Goal: Ask a question: Seek information or help from site administrators or community

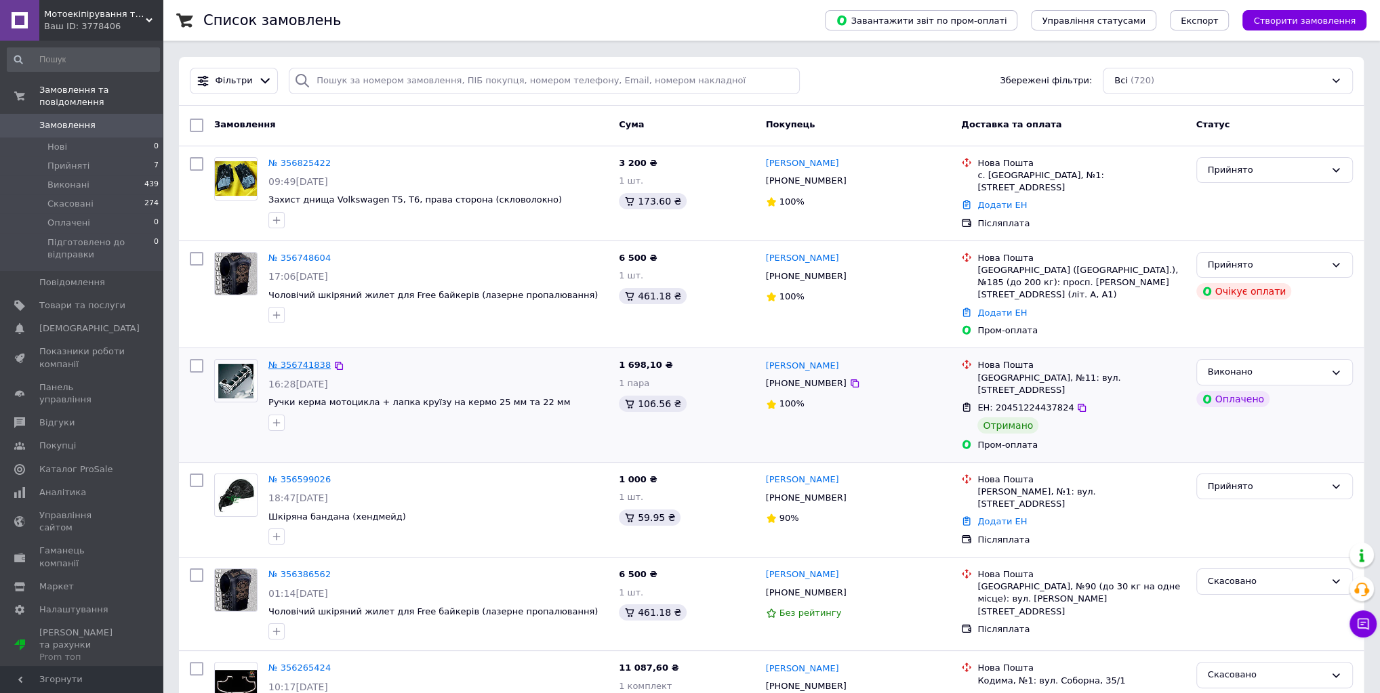
click at [297, 360] on link "№ 356741838" at bounding box center [299, 365] width 62 height 10
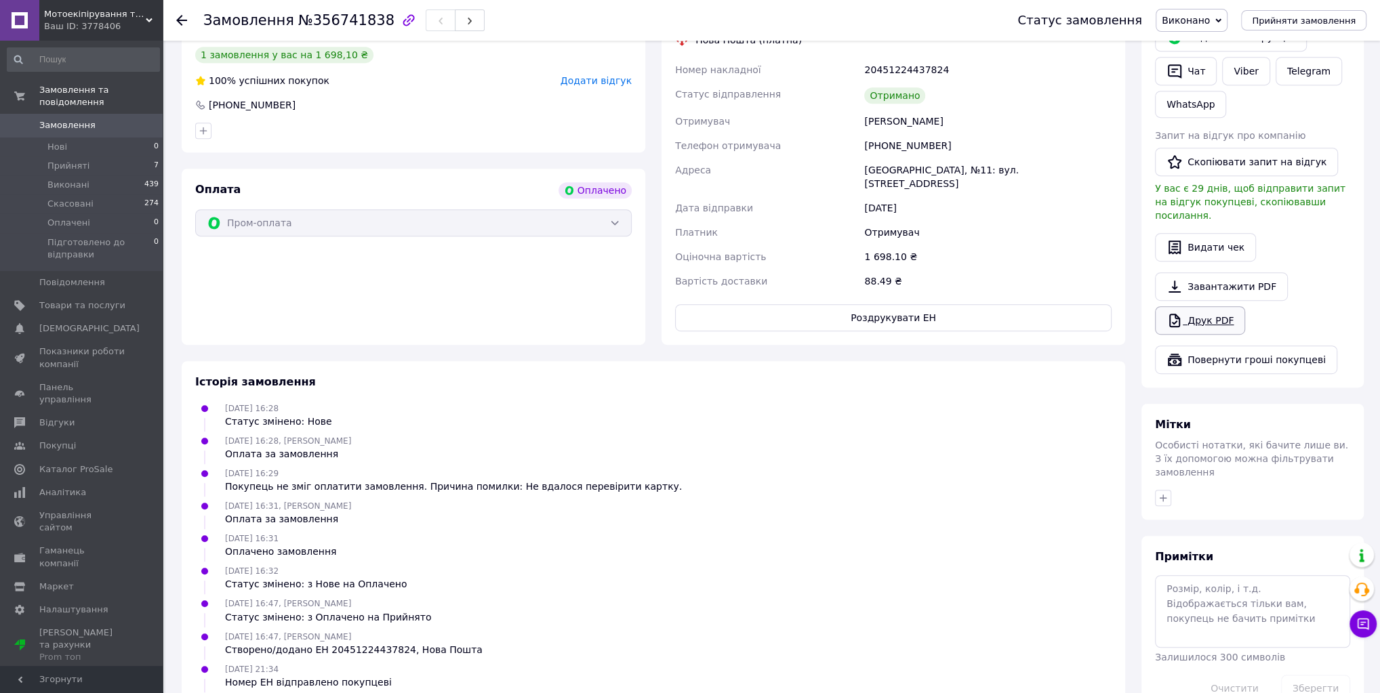
scroll to position [596, 0]
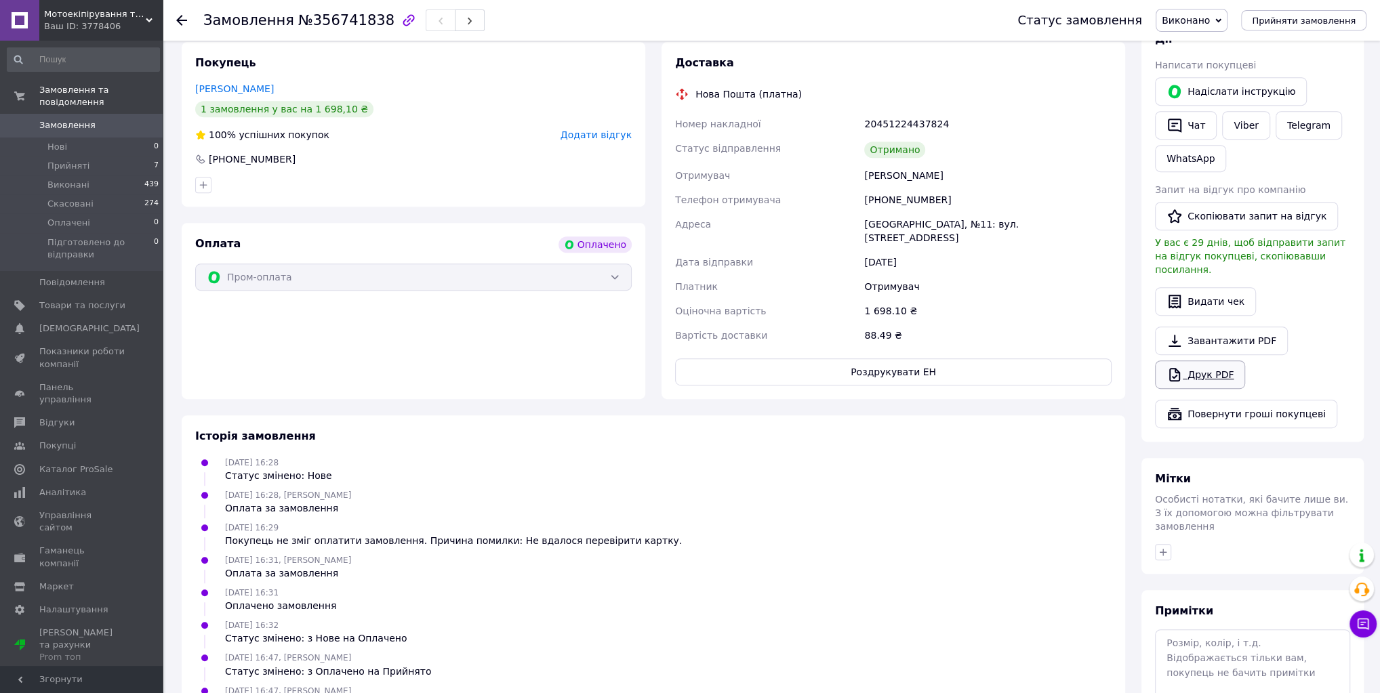
click at [1227, 389] on link "Друк PDF" at bounding box center [1200, 375] width 90 height 28
click at [62, 160] on span "Прийняті" at bounding box center [68, 166] width 42 height 12
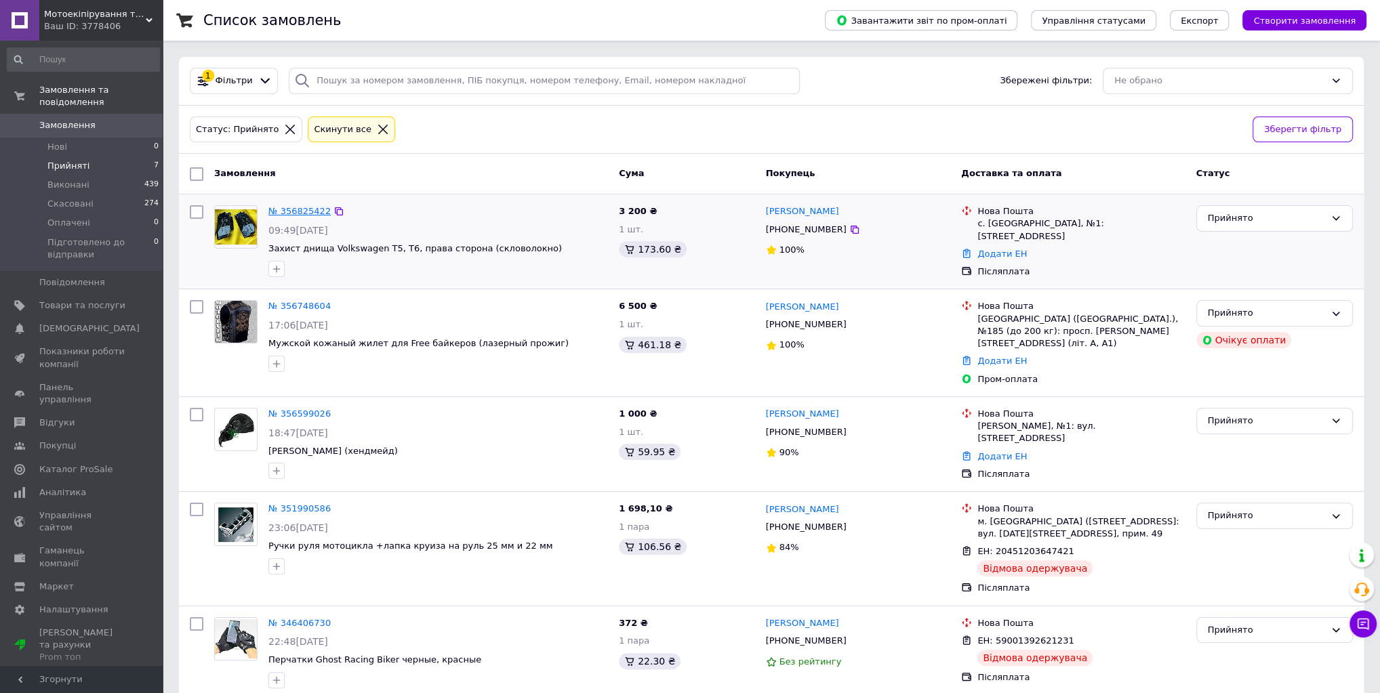
click at [286, 212] on link "№ 356825422" at bounding box center [299, 211] width 62 height 10
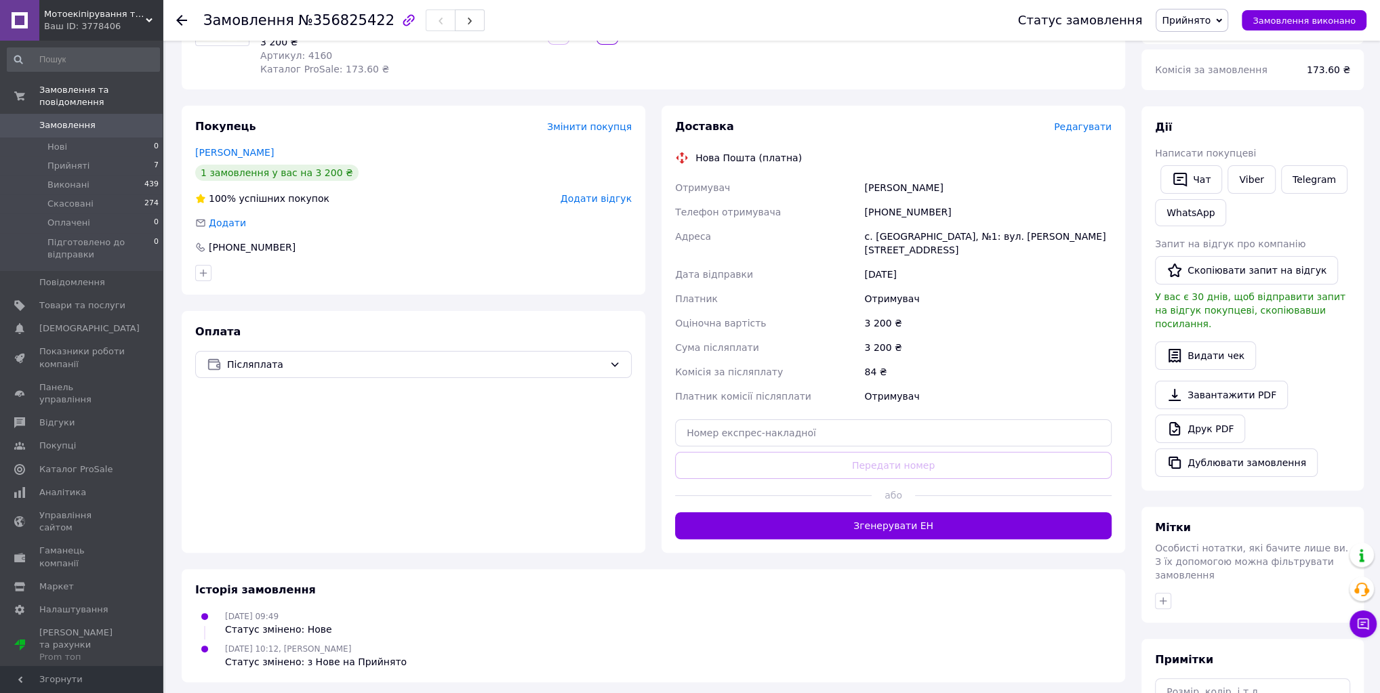
scroll to position [217, 0]
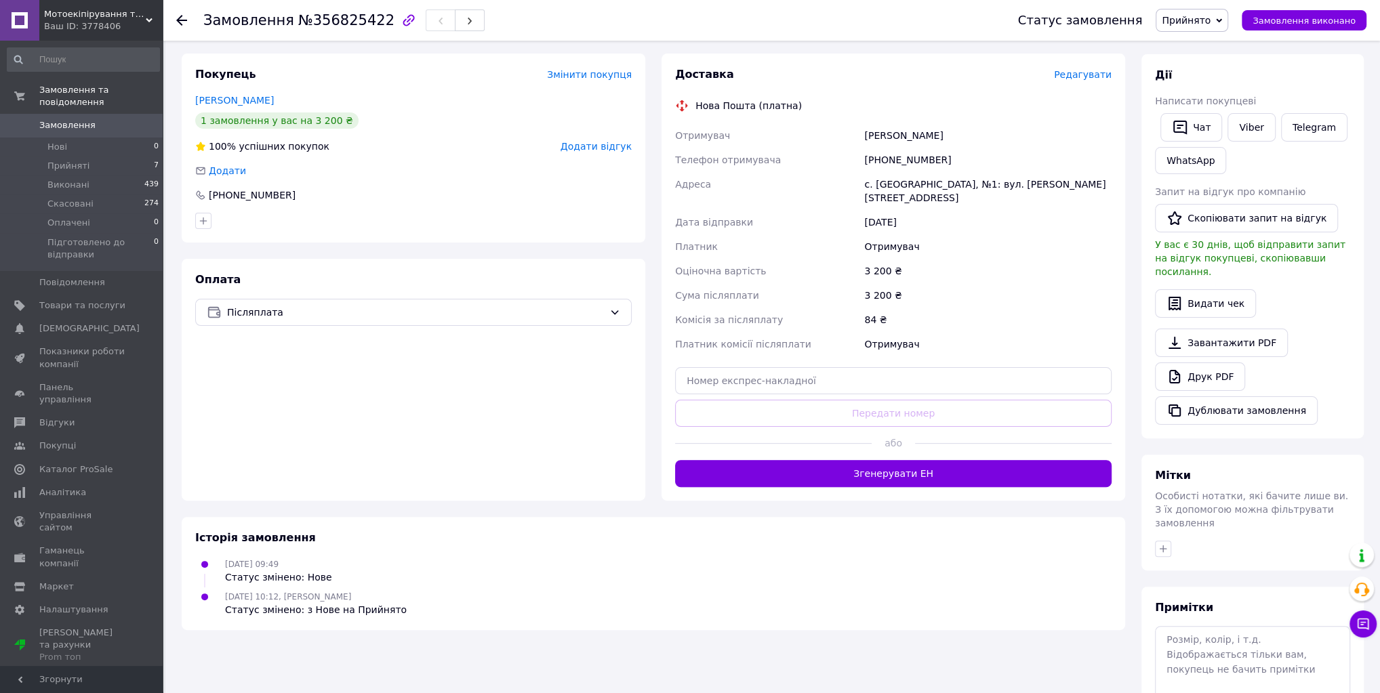
click at [903, 487] on div "Доставка Редагувати Нова Пошта (платна) Отримувач [PERSON_NAME] Телефон отримув…" at bounding box center [893, 277] width 436 height 420
click at [850, 487] on div "Доставка Редагувати Нова Пошта (платна) Отримувач [PERSON_NAME] Телефон отримув…" at bounding box center [893, 277] width 436 height 420
click at [729, 487] on div "Доставка Редагувати Нова Пошта (платна) Отримувач [PERSON_NAME] Телефон отримув…" at bounding box center [893, 277] width 436 height 420
click at [713, 394] on input "text" at bounding box center [893, 380] width 436 height 27
paste input "[CREDIT_CARD_NUMBER]"
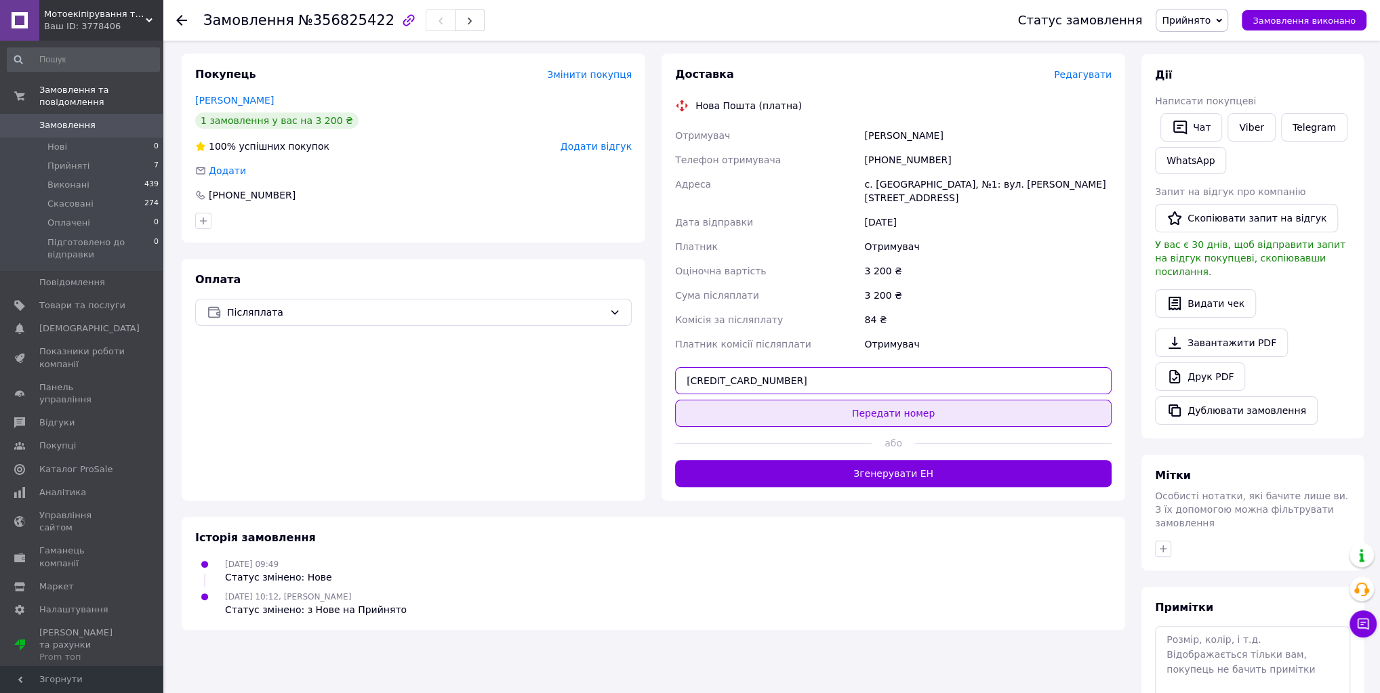
type input "[CREDIT_CARD_NUMBER]"
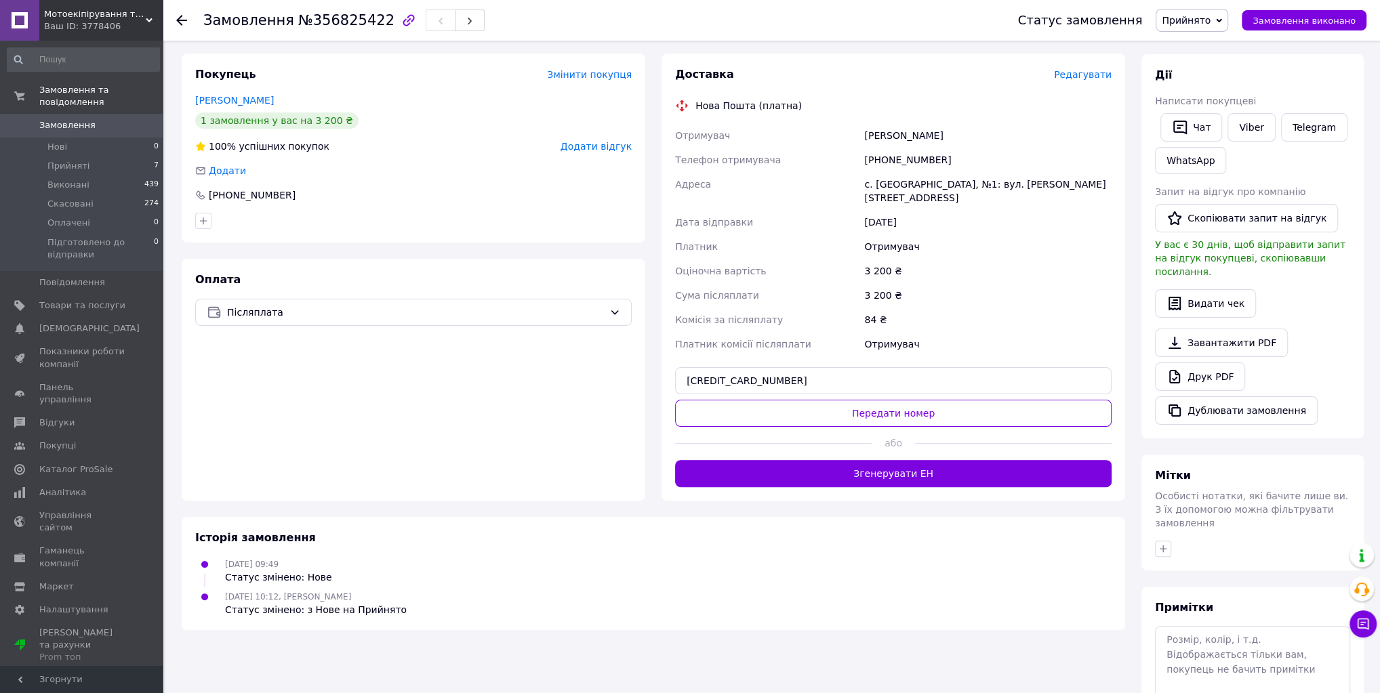
click at [898, 427] on button "Передати номер" at bounding box center [893, 413] width 436 height 27
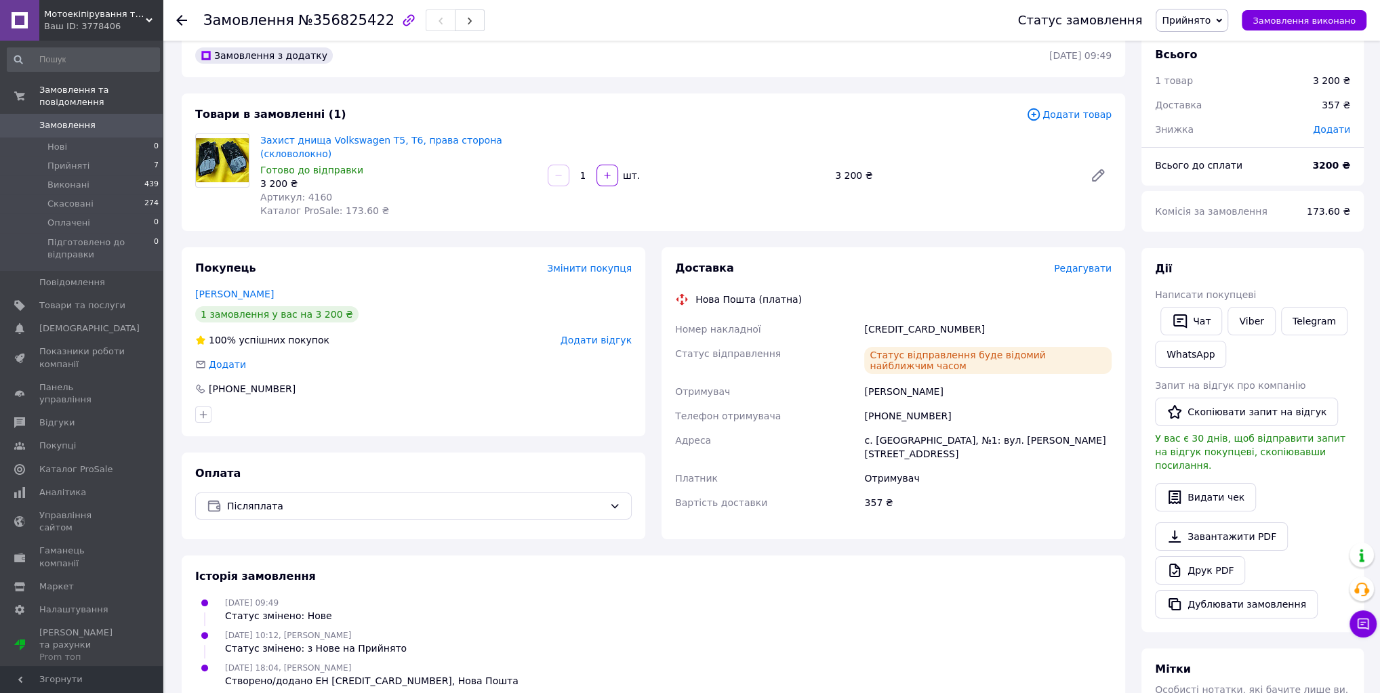
scroll to position [0, 0]
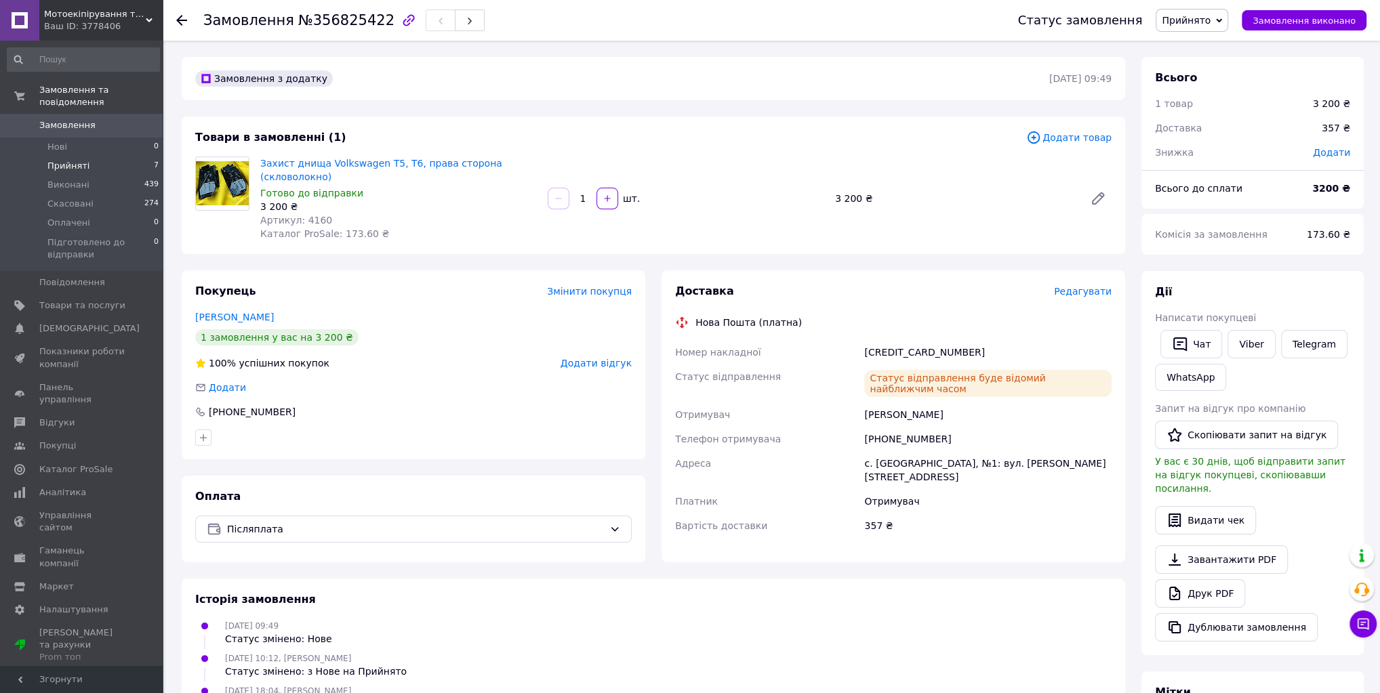
click at [64, 160] on span "Прийняті" at bounding box center [68, 166] width 42 height 12
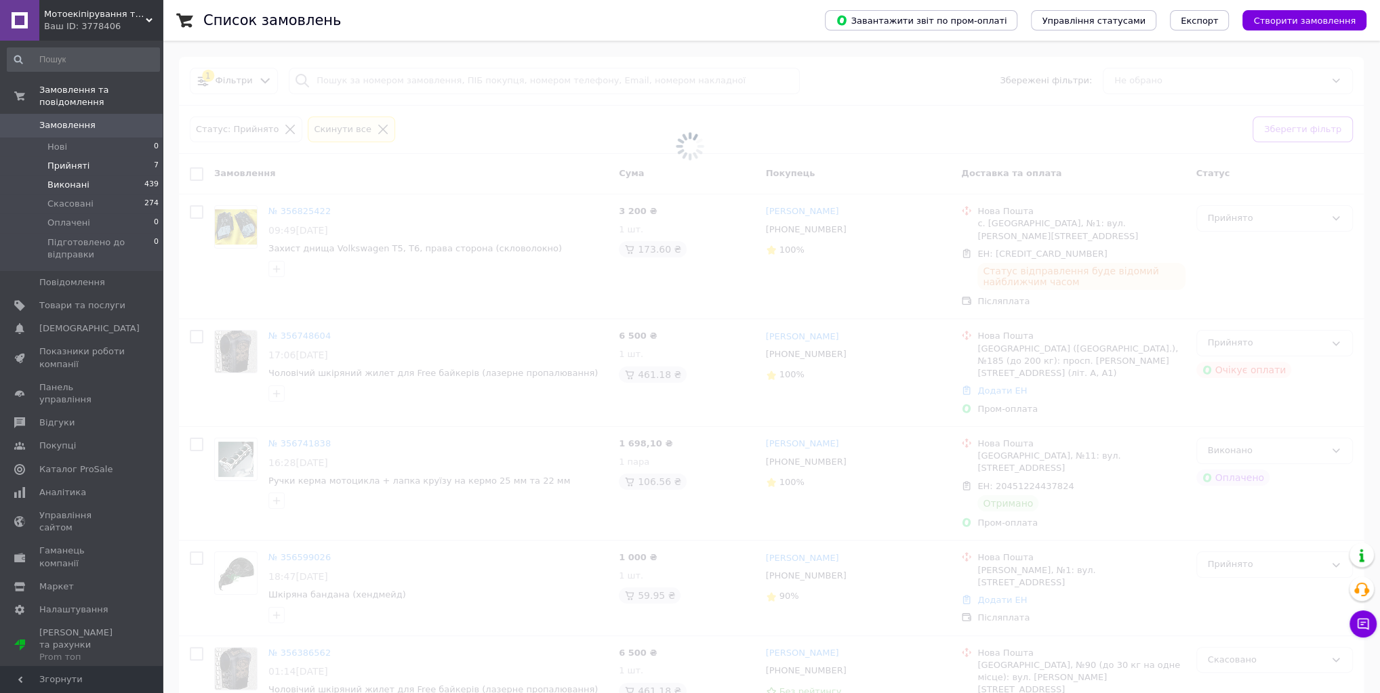
click at [66, 179] on span "Виконані" at bounding box center [68, 185] width 42 height 12
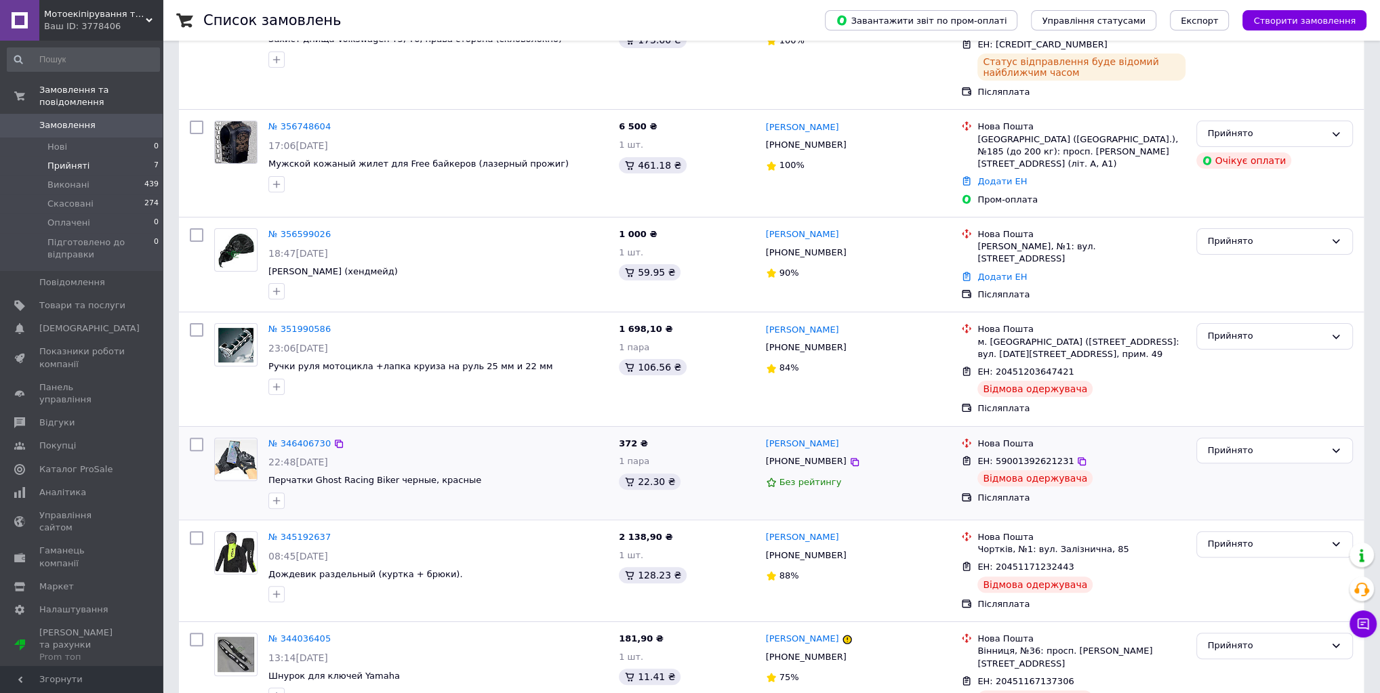
scroll to position [217, 0]
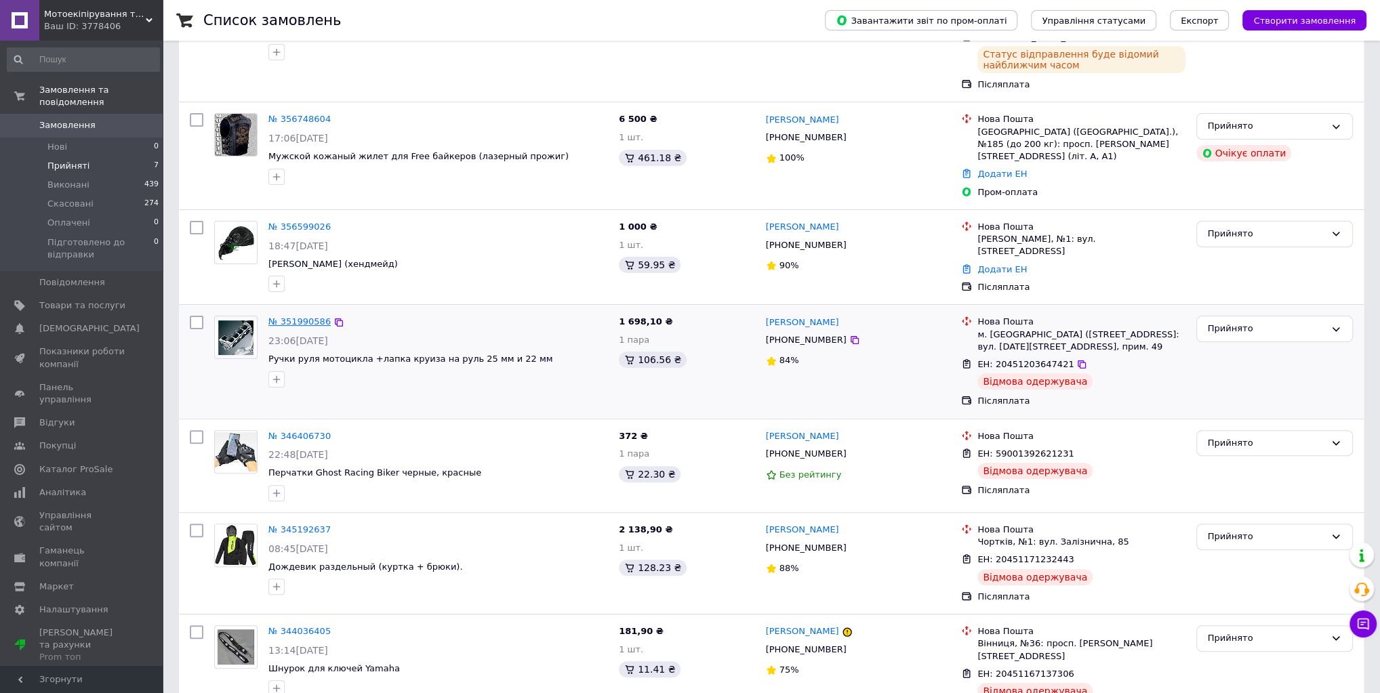
click at [293, 317] on link "№ 351990586" at bounding box center [299, 322] width 62 height 10
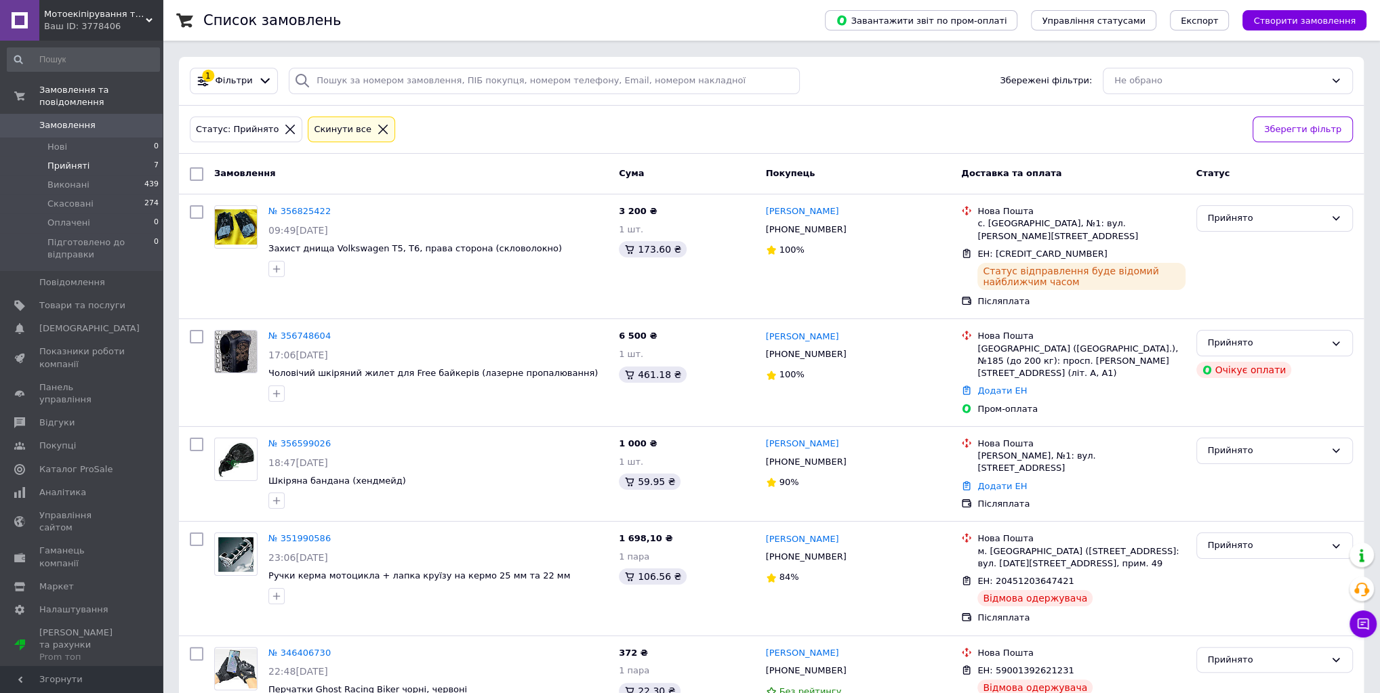
click at [68, 160] on span "Прийняті" at bounding box center [68, 166] width 42 height 12
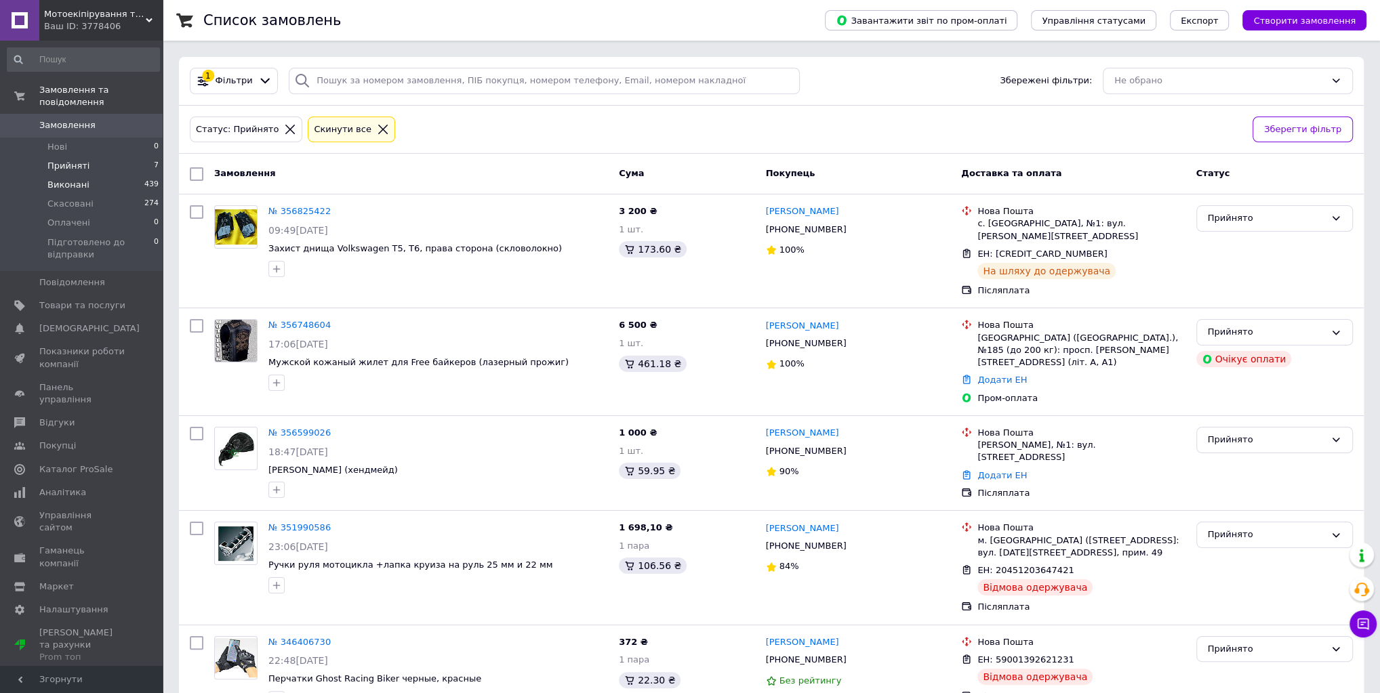
click at [64, 179] on span "Виконані" at bounding box center [68, 185] width 42 height 12
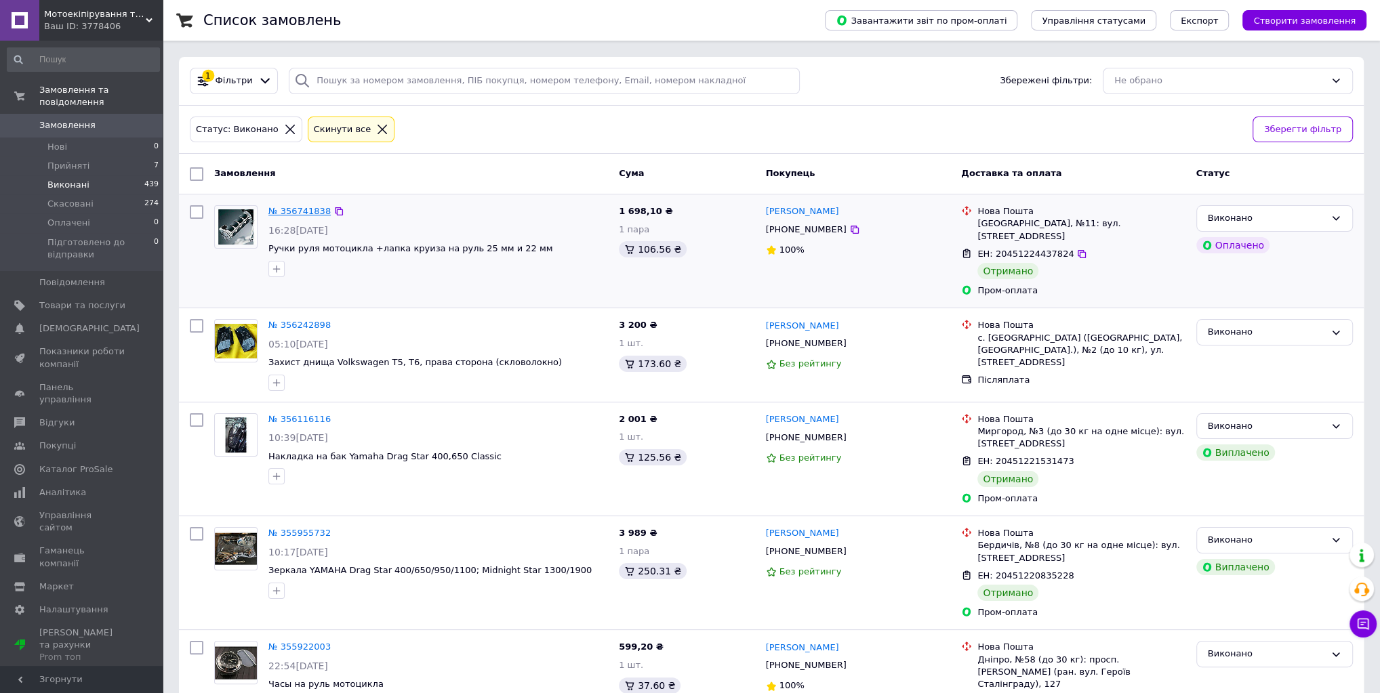
click at [297, 209] on link "№ 356741838" at bounding box center [299, 211] width 62 height 10
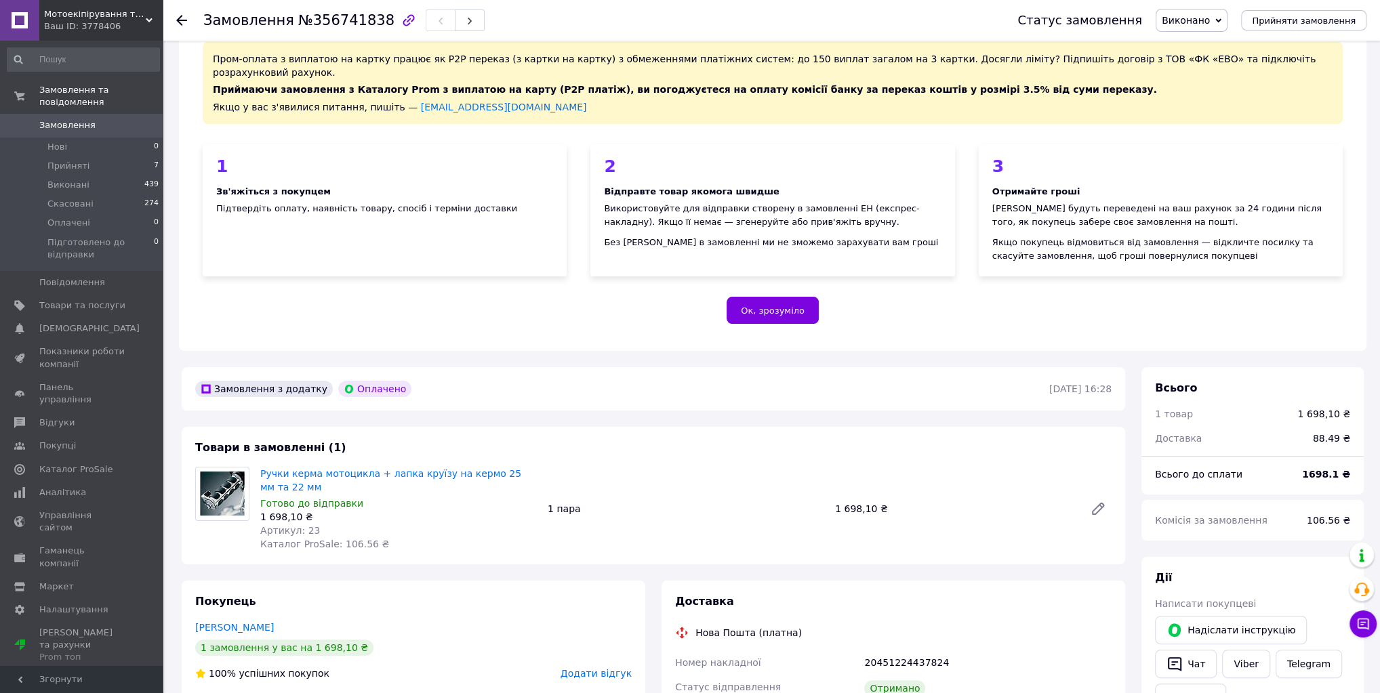
scroll to position [54, 0]
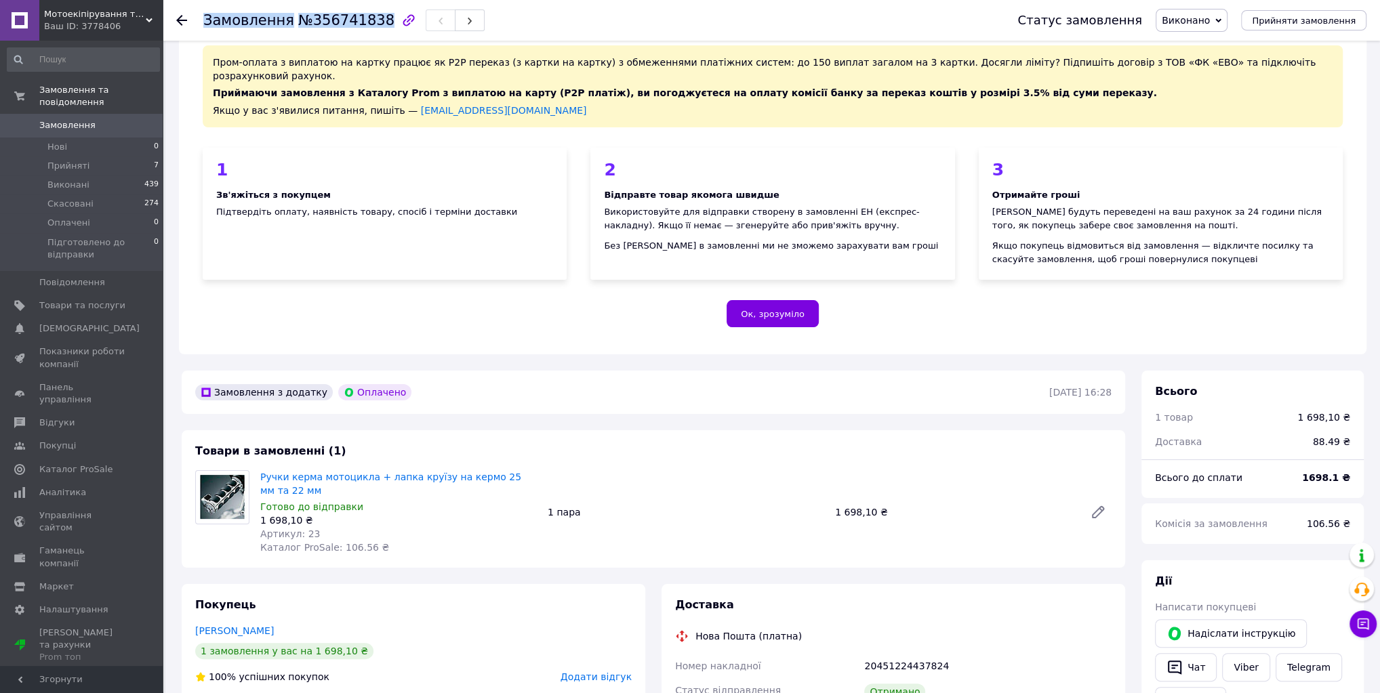
drag, startPoint x: 205, startPoint y: 22, endPoint x: 364, endPoint y: 33, distance: 158.9
click at [369, 22] on h1 "Замовлення №356741838" at bounding box center [298, 20] width 191 height 16
copy h1 "Замовлення №356741838"
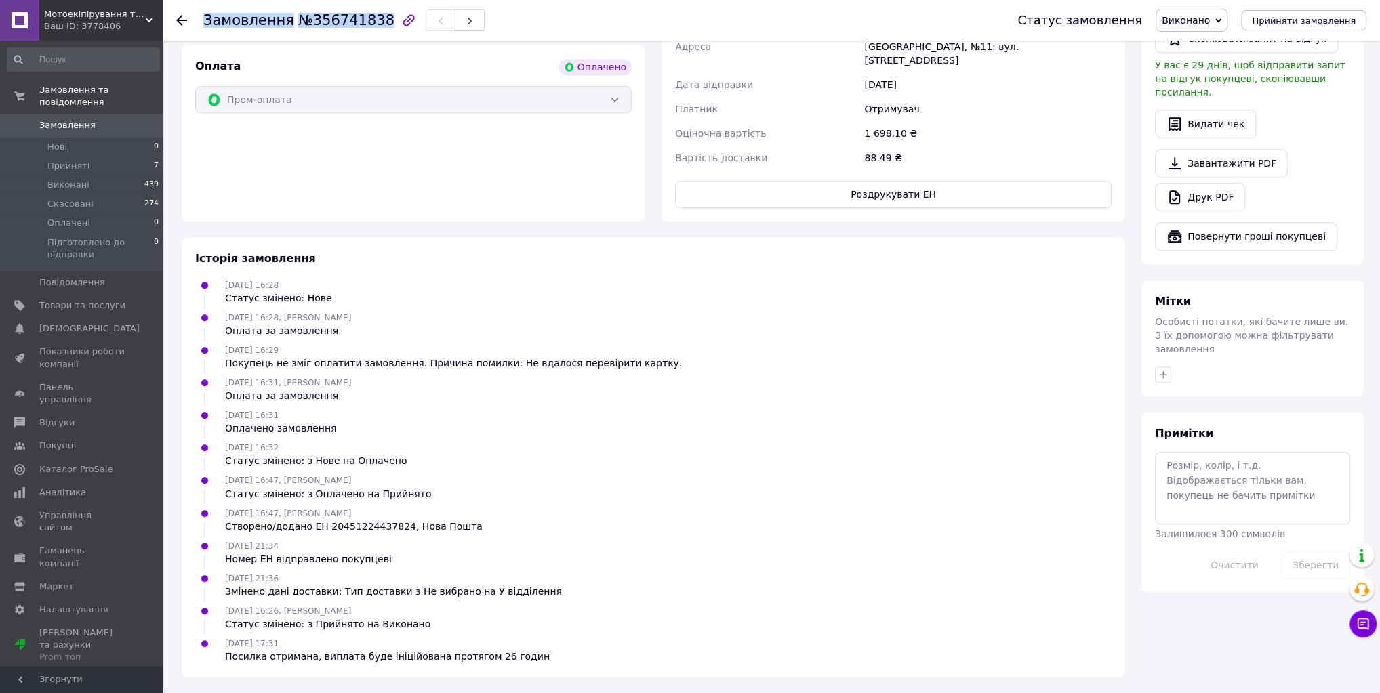
scroll to position [884, 0]
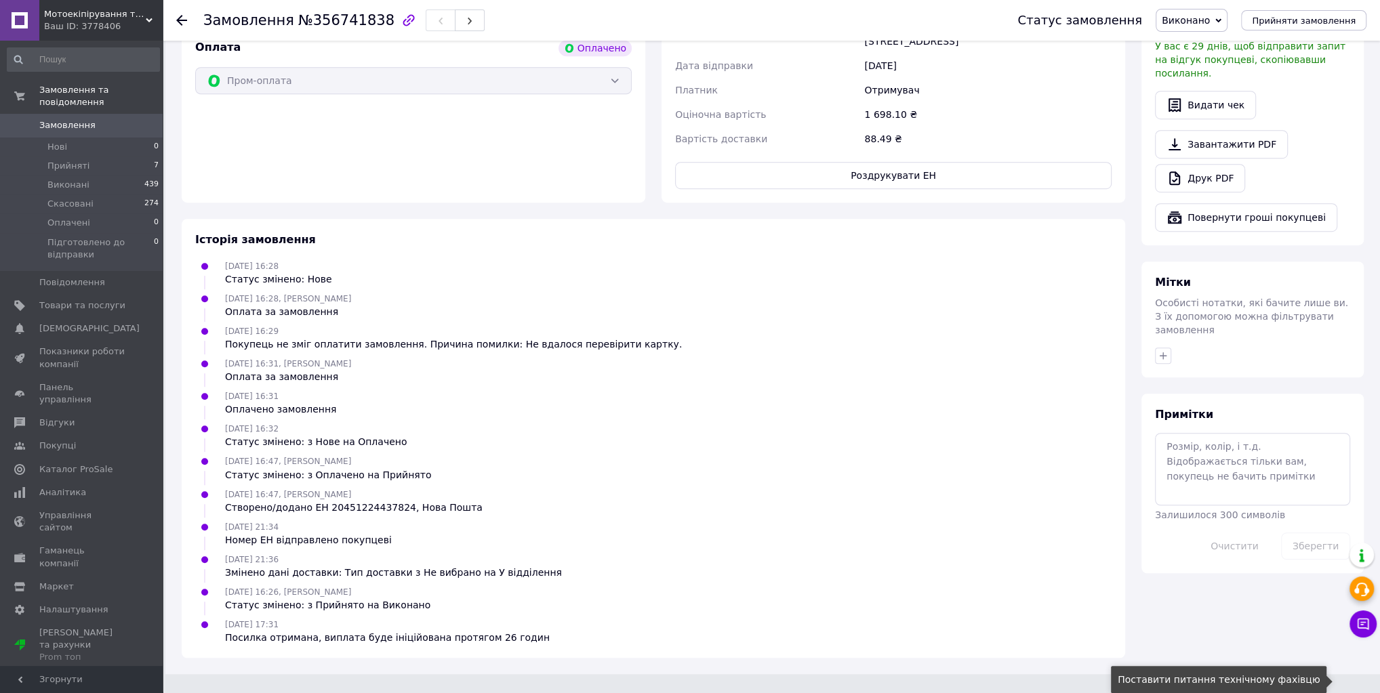
click at [1351, 592] on div at bounding box center [1361, 589] width 24 height 24
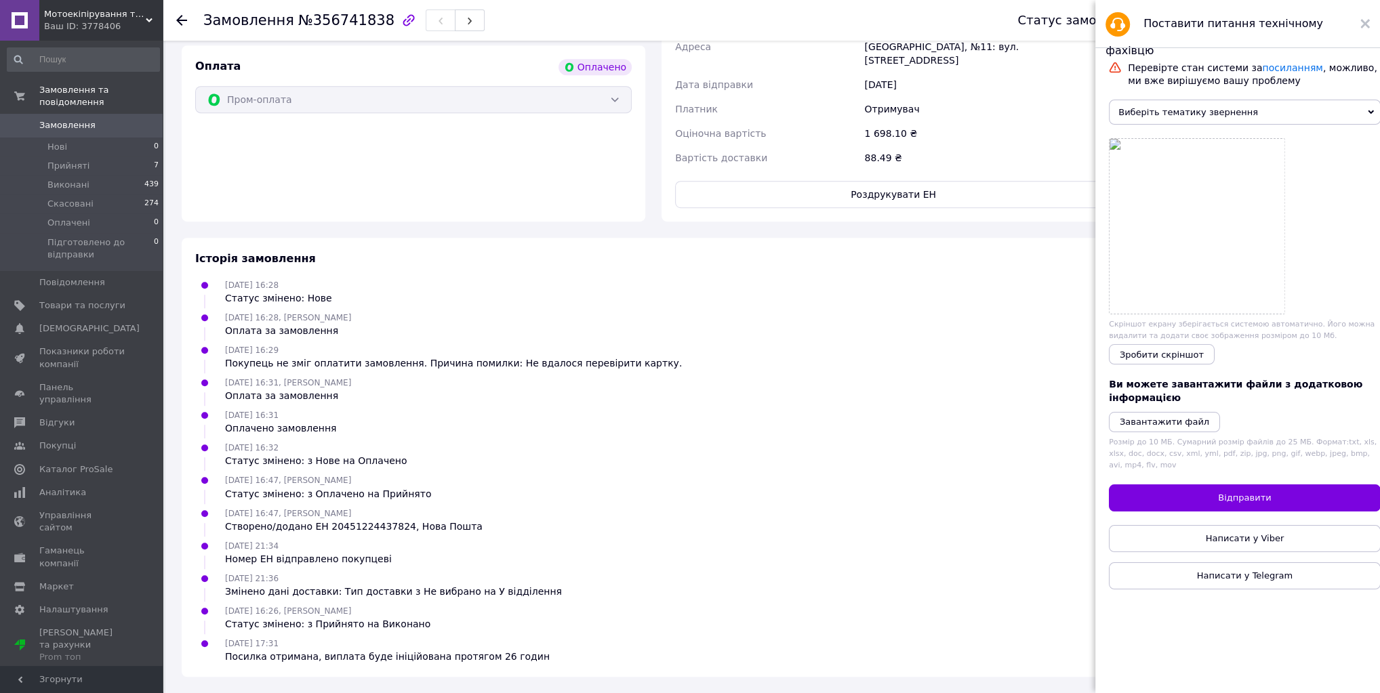
click at [1361, 23] on icon at bounding box center [1364, 23] width 9 height 9
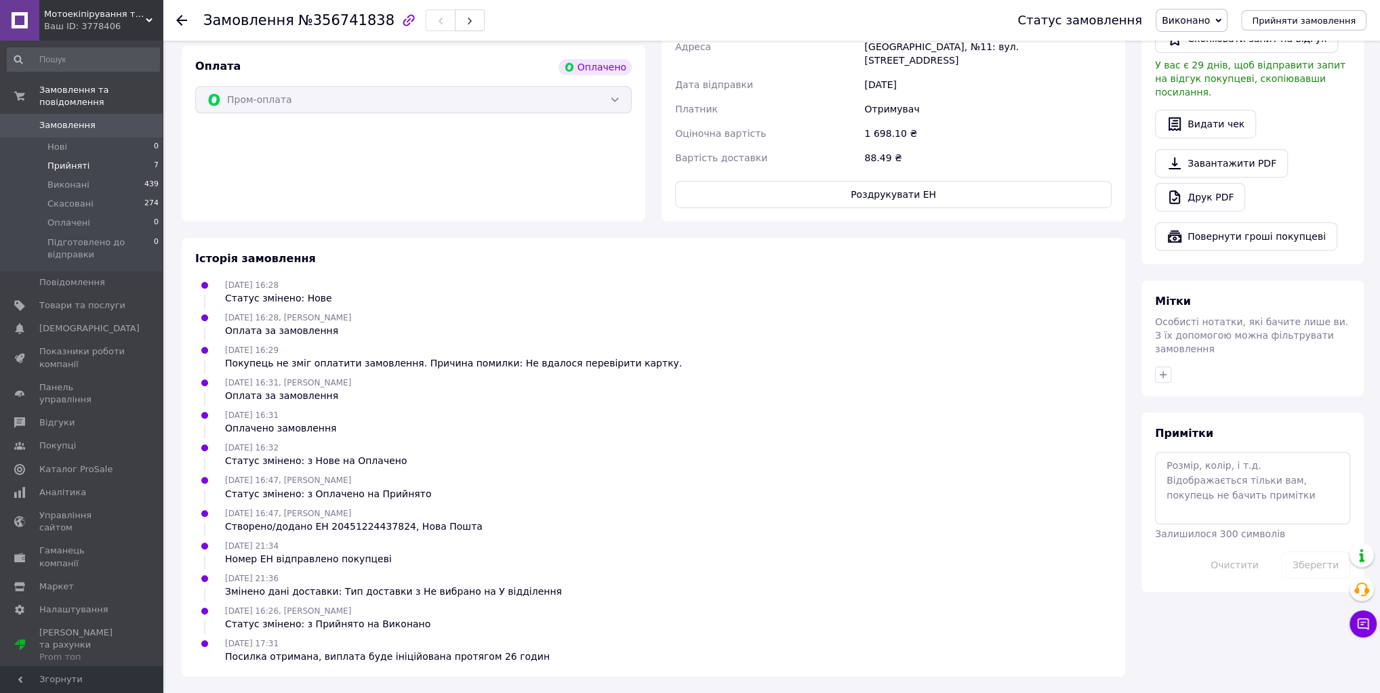
click at [69, 160] on span "Прийняті" at bounding box center [68, 166] width 42 height 12
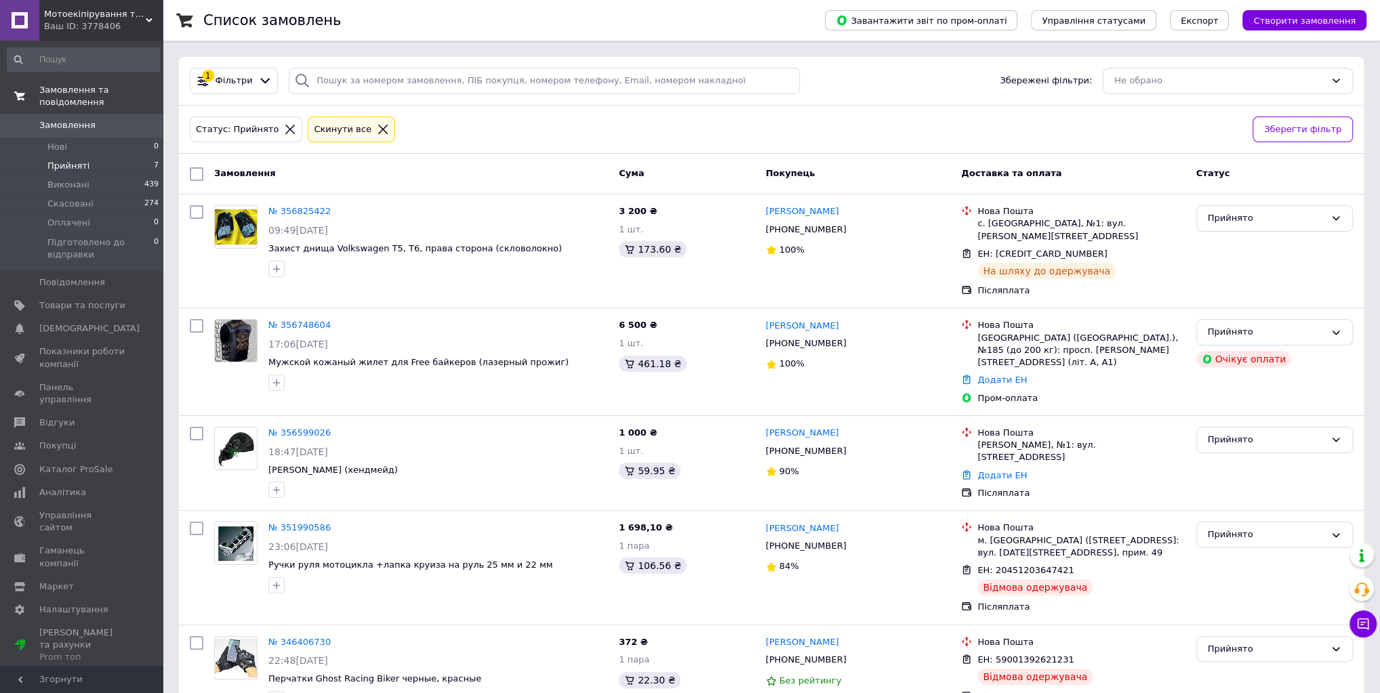
click at [60, 97] on link "Замовлення та повідомлення" at bounding box center [83, 96] width 167 height 35
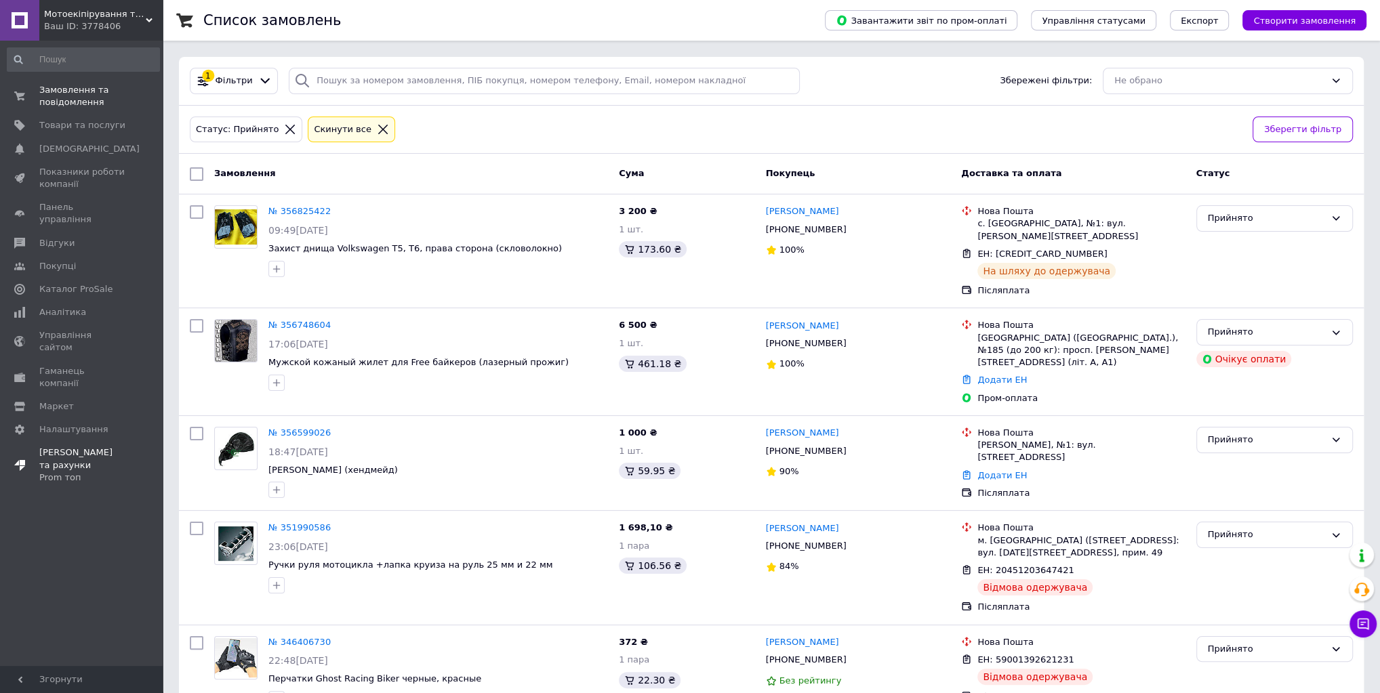
click at [68, 447] on span "[PERSON_NAME] та рахунки Prom топ" at bounding box center [82, 465] width 86 height 37
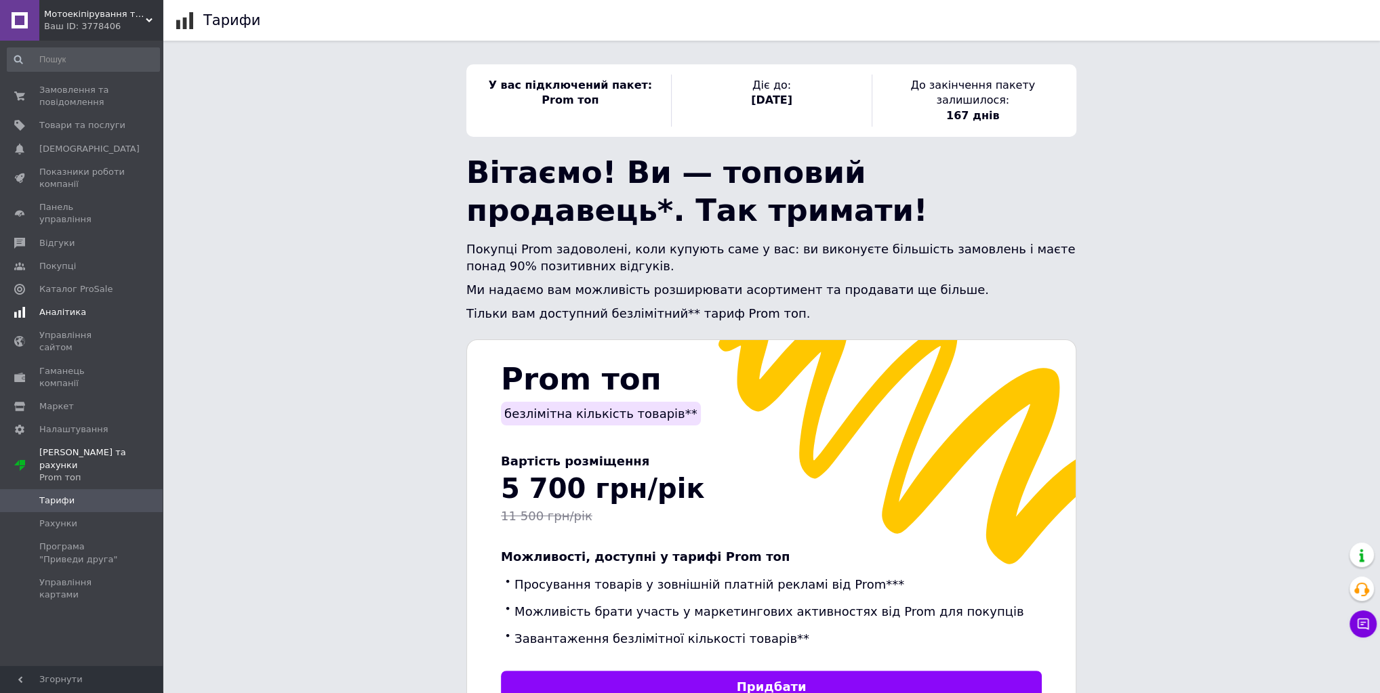
click at [69, 306] on span "Аналітика" at bounding box center [62, 312] width 47 height 12
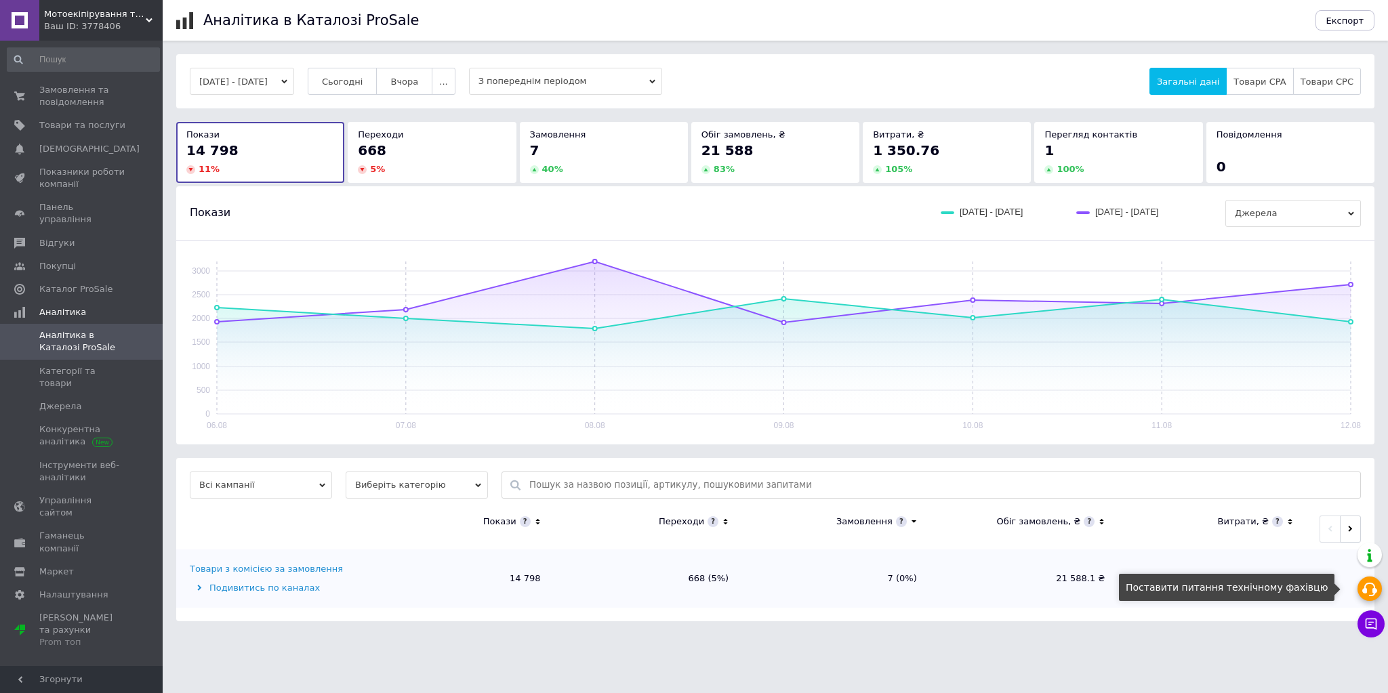
click at [1369, 596] on use at bounding box center [1369, 590] width 15 height 14
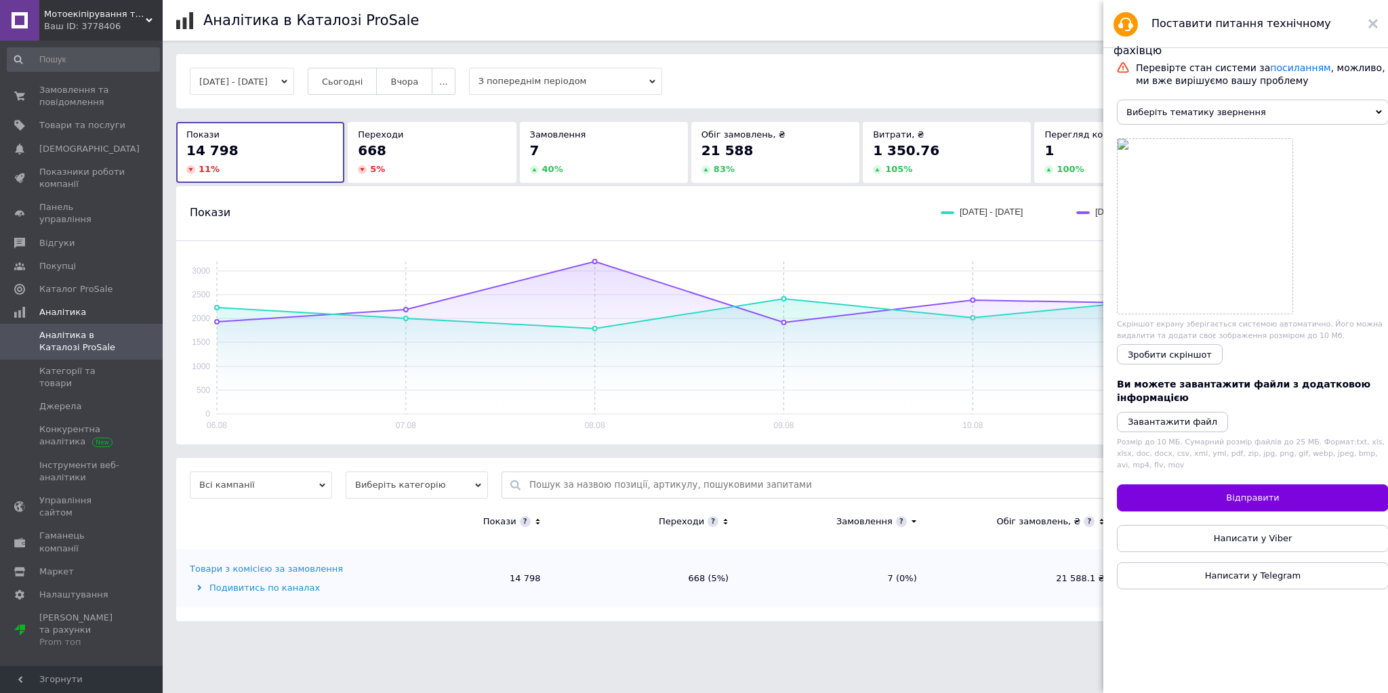
click at [1374, 125] on span "Виберіть тематику звернення" at bounding box center [1253, 112] width 272 height 25
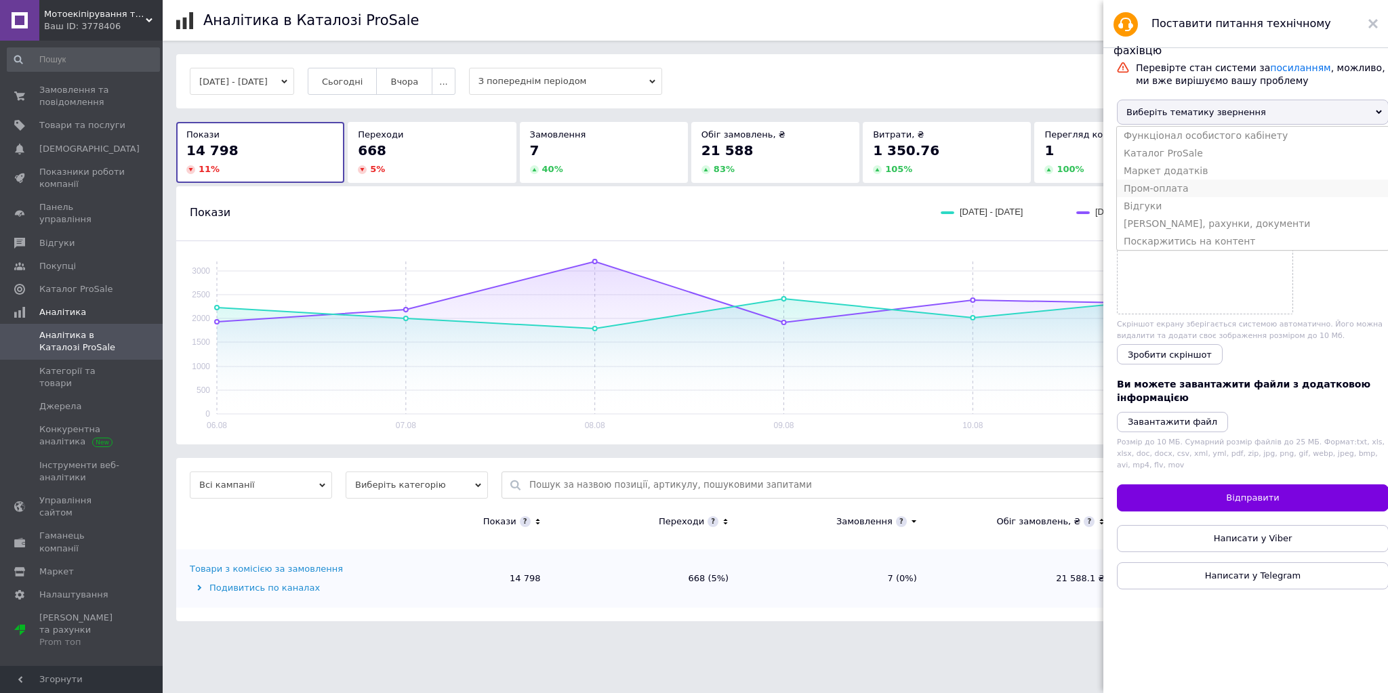
click at [1180, 197] on li "Пром-оплата" at bounding box center [1253, 189] width 272 height 18
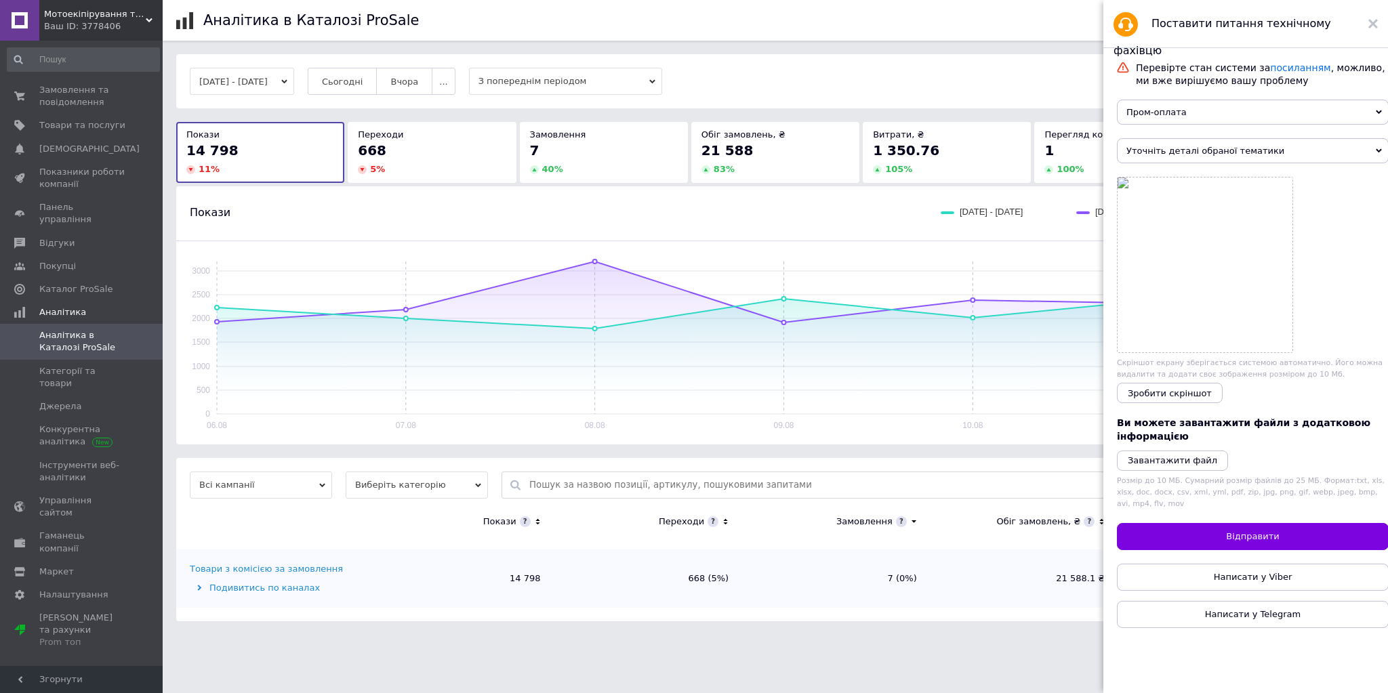
click at [1367, 163] on span "Уточніть деталі обраної тематики" at bounding box center [1253, 150] width 272 height 25
click at [1223, 183] on li "Виплата за Пром-оплатою" at bounding box center [1253, 174] width 272 height 18
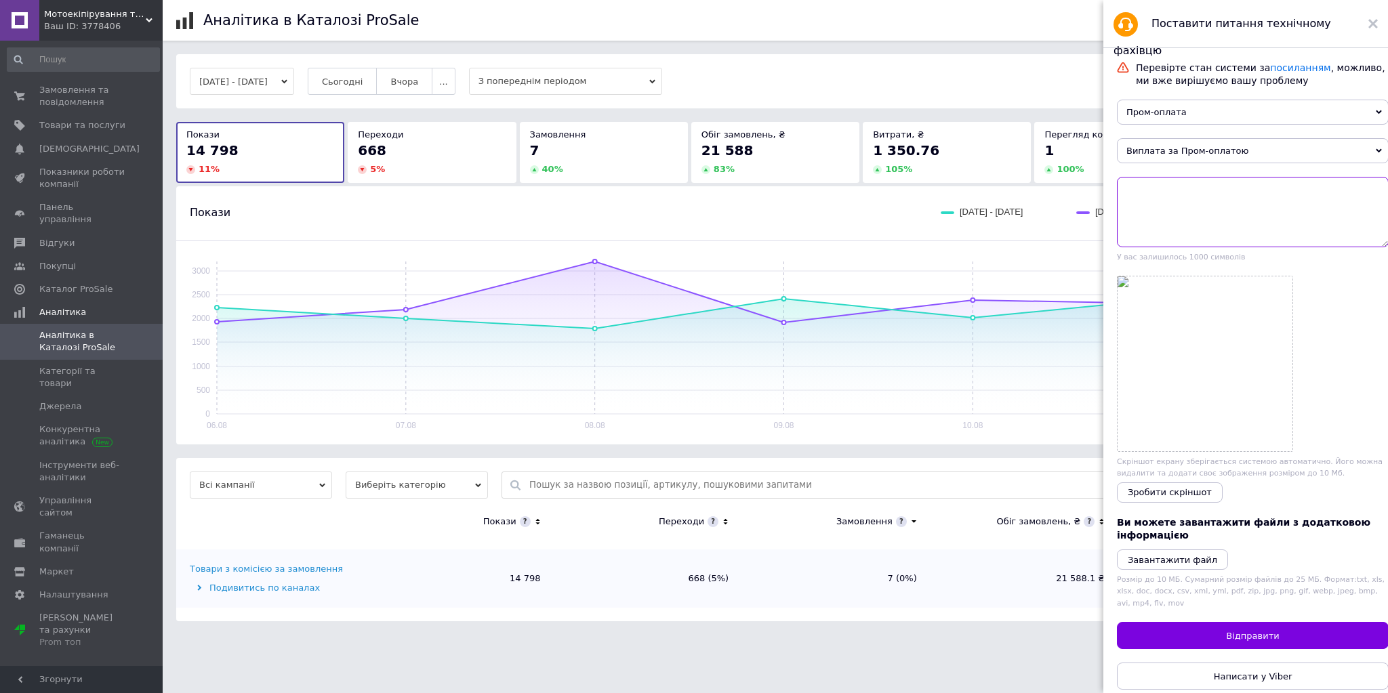
click at [1138, 221] on textarea at bounding box center [1253, 212] width 272 height 70
paste textarea "Замовлення№356741838"
click at [1253, 217] on textarea "Я не бачу виплати Замовлення№356741838" at bounding box center [1253, 212] width 272 height 70
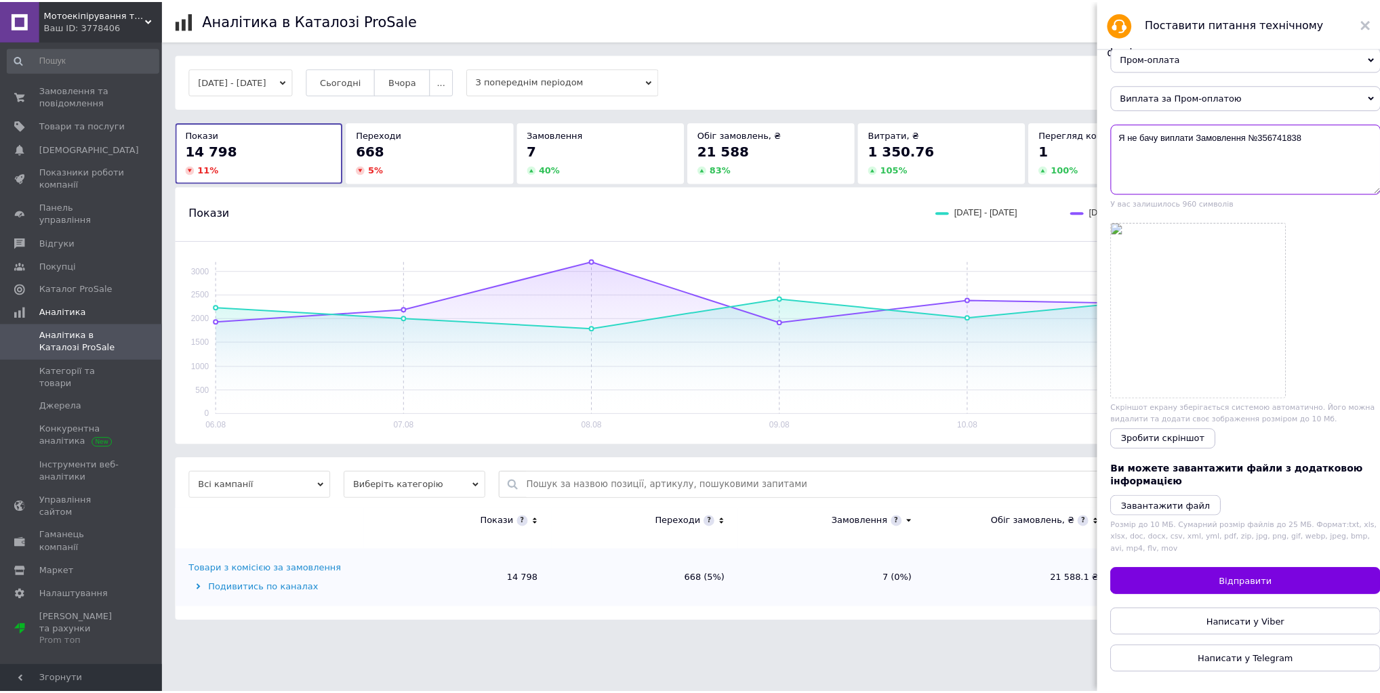
scroll to position [20, 0]
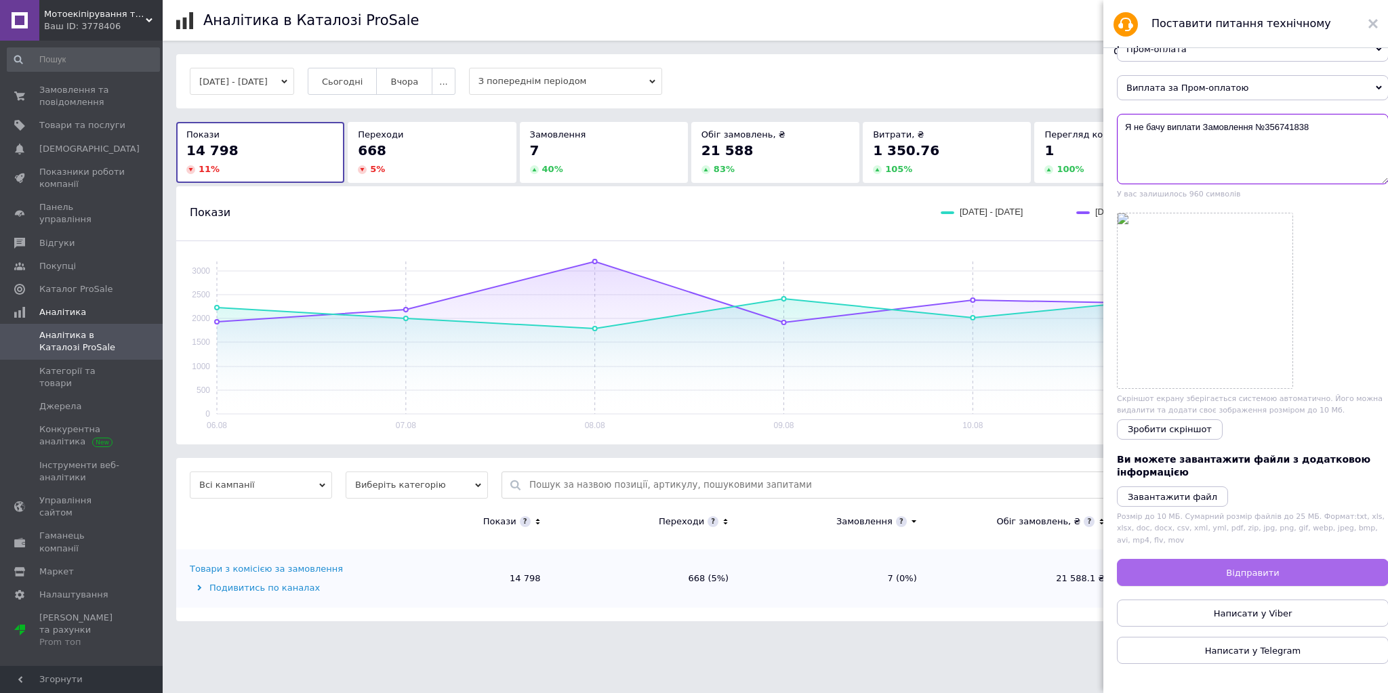
type textarea "Я не бачу виплати Замовлення №356741838"
click at [1249, 569] on span "Відправити" at bounding box center [1252, 573] width 53 height 10
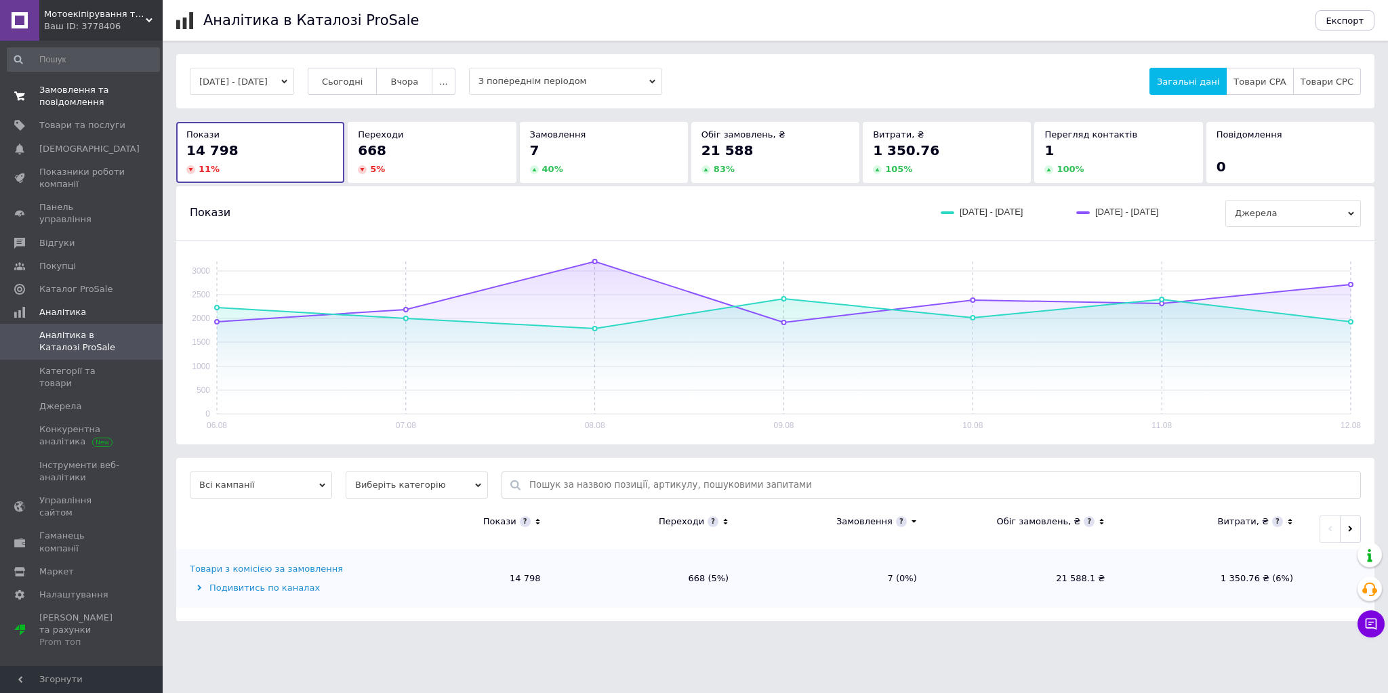
click at [71, 106] on span "Замовлення та повідомлення" at bounding box center [82, 96] width 86 height 24
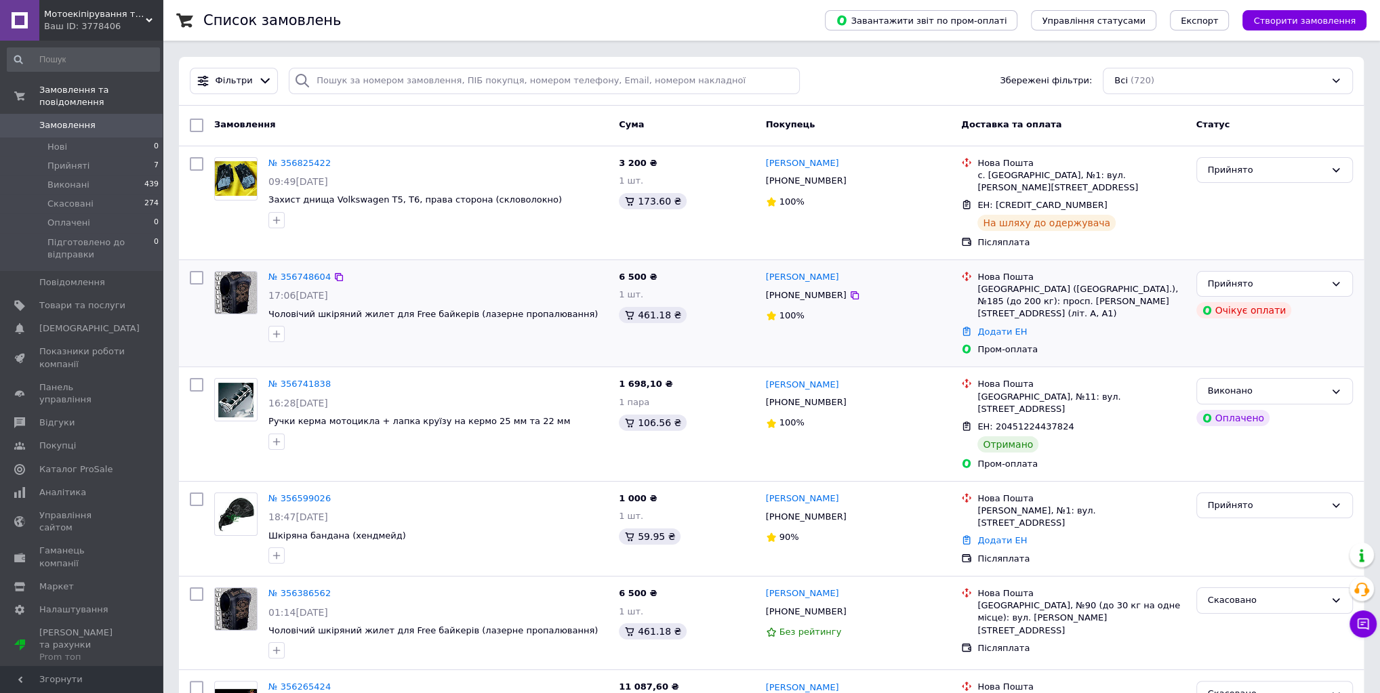
click at [441, 289] on div "17:06[DATE]" at bounding box center [438, 296] width 340 height 14
